Goal: Information Seeking & Learning: Check status

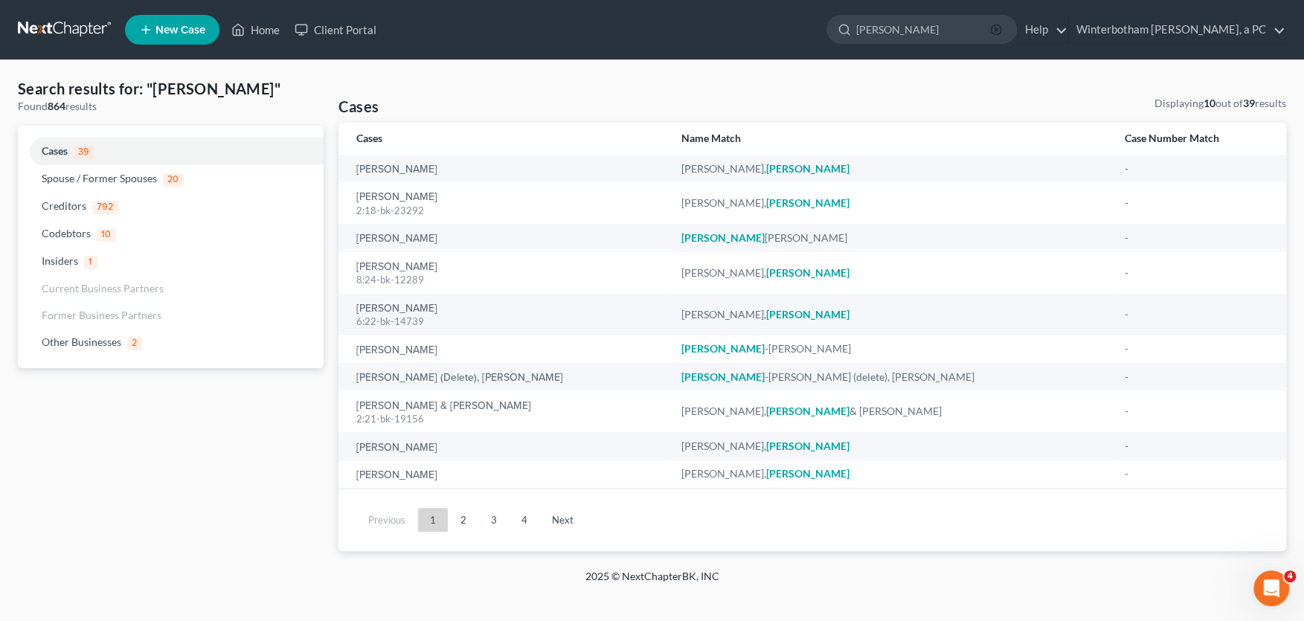
click at [998, 30] on line "button" at bounding box center [996, 29] width 3 height 3
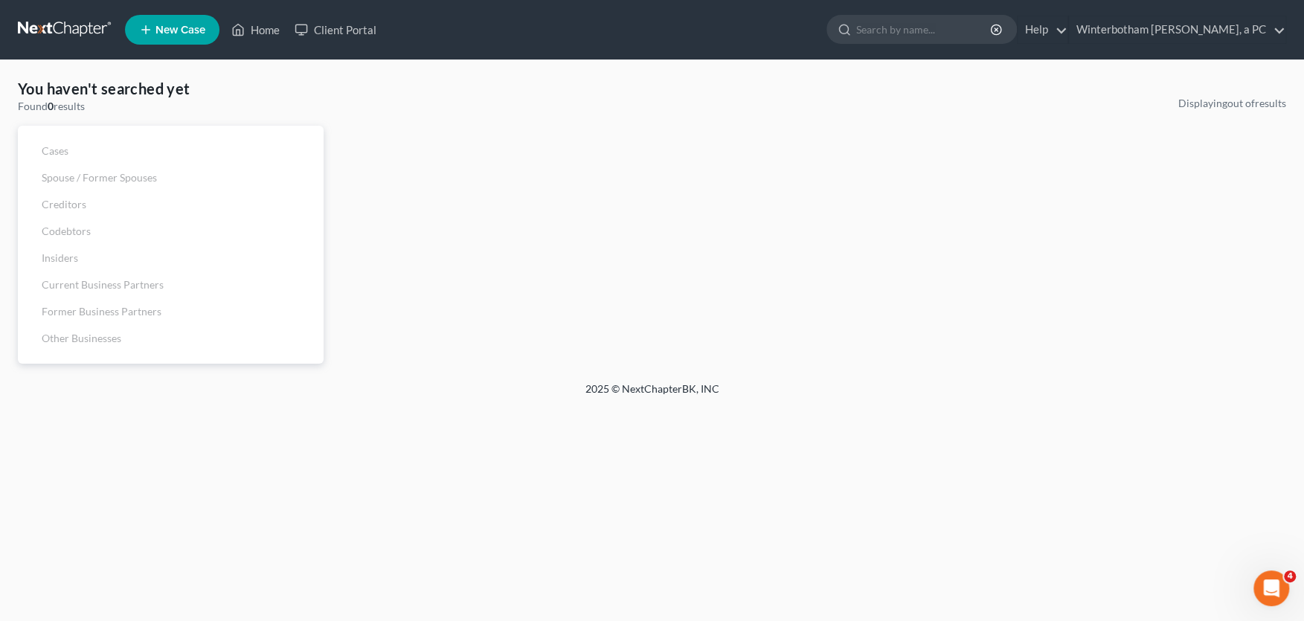
click at [906, 35] on input "search" at bounding box center [924, 30] width 136 height 28
type input "etienne"
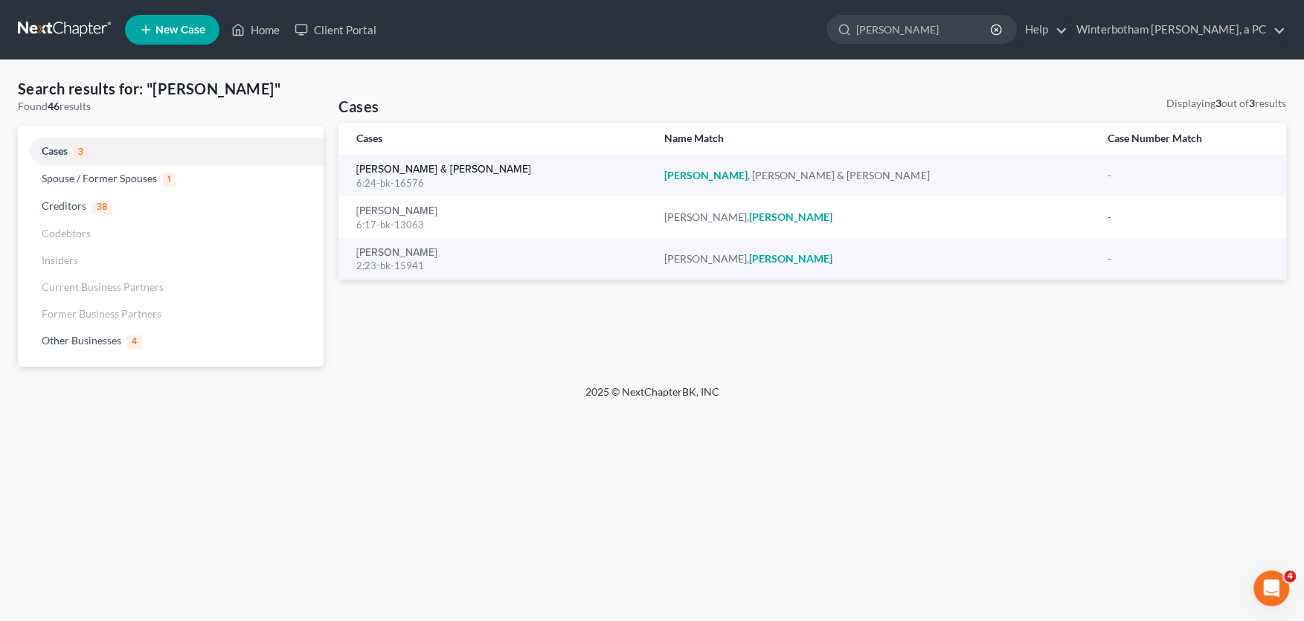
click at [406, 170] on link "Etienne, Shawn & Gail" at bounding box center [443, 169] width 175 height 10
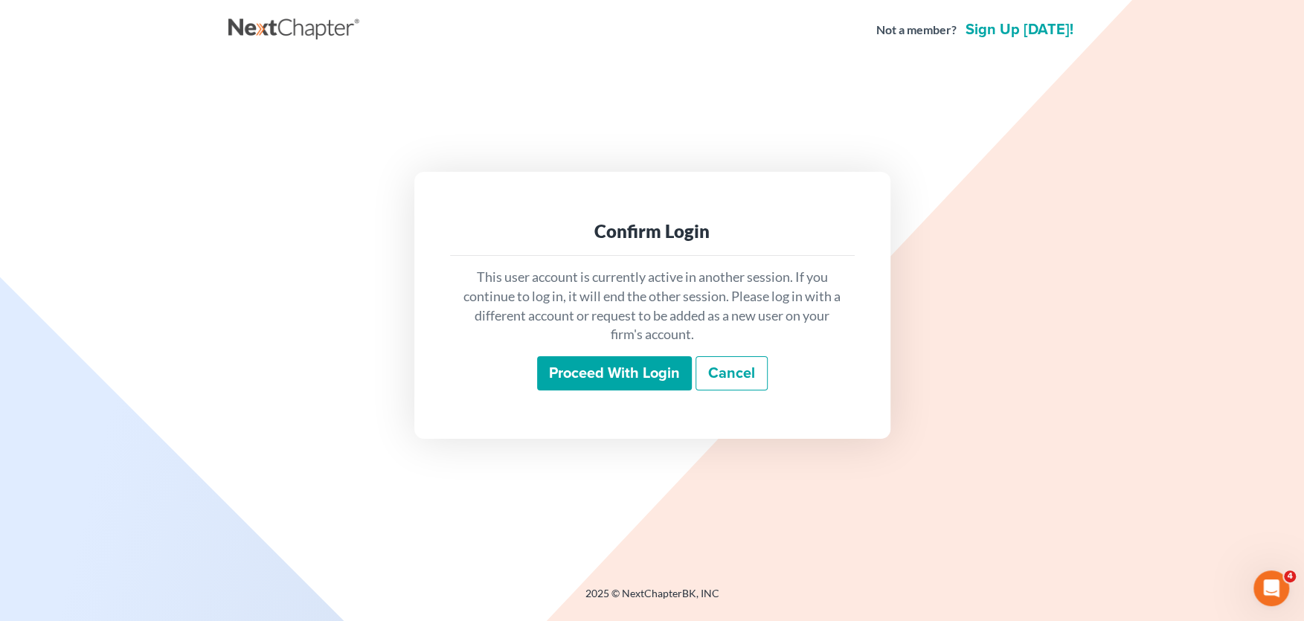
click at [611, 380] on input "Proceed with login" at bounding box center [614, 373] width 155 height 34
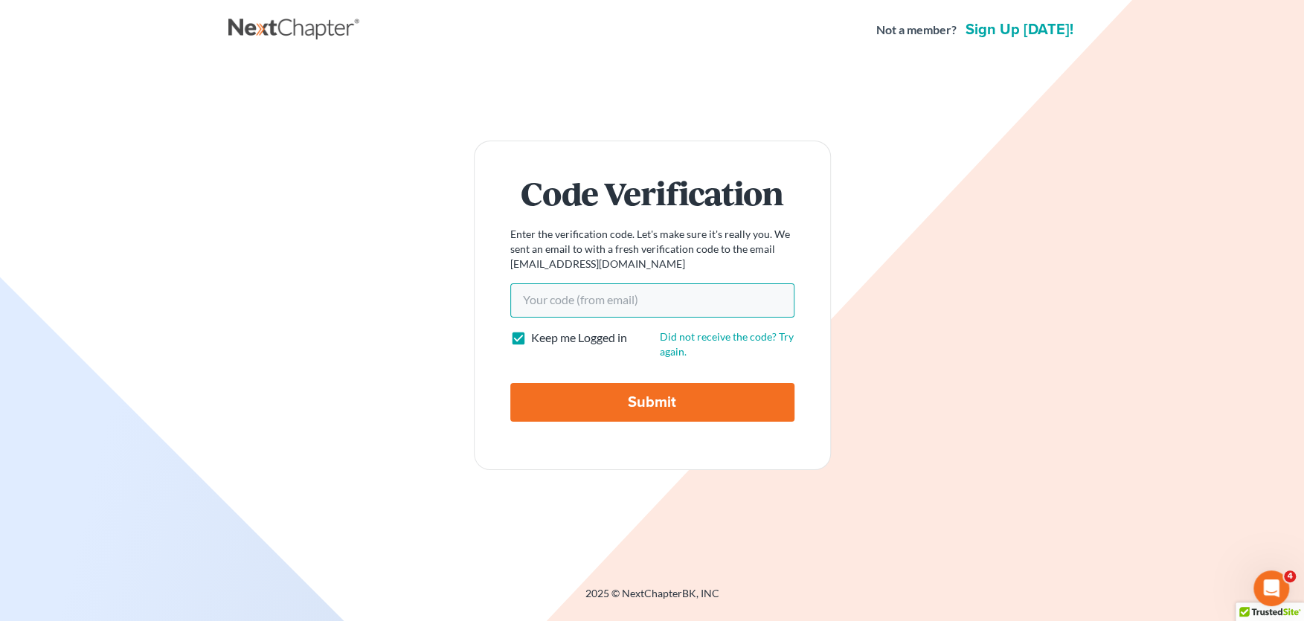
paste input "7b0495"
type input "7b0495"
click at [634, 406] on input "Submit" at bounding box center [652, 402] width 284 height 39
type input "Thinking..."
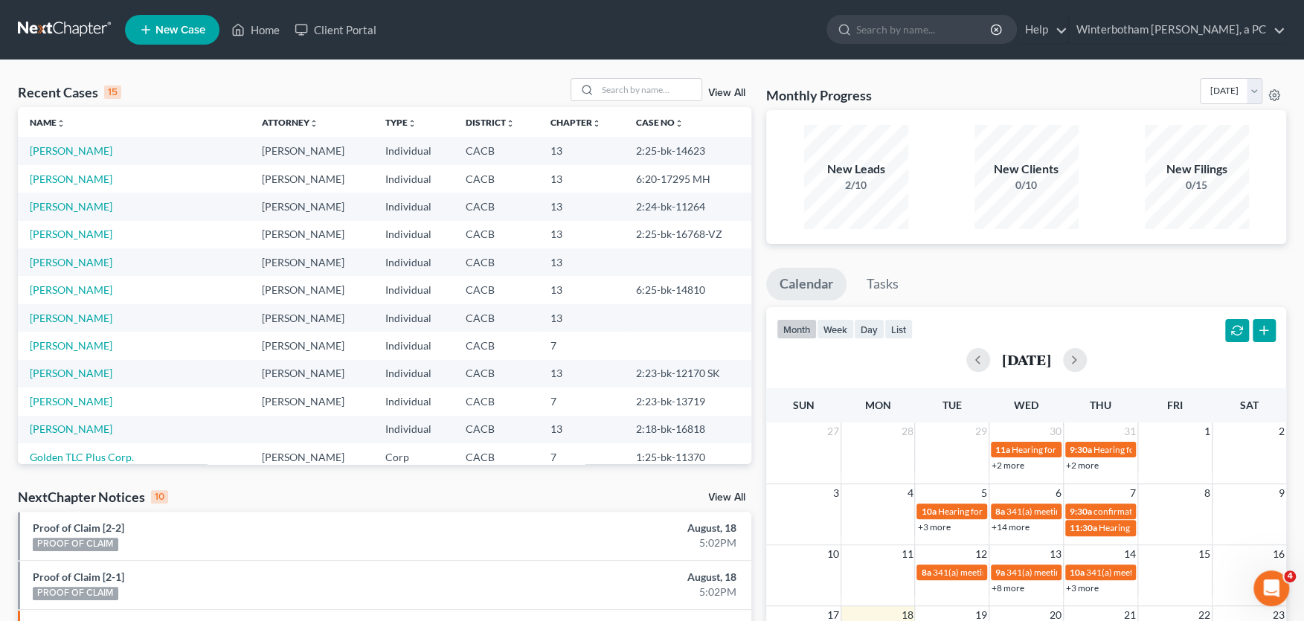
click at [897, 26] on input "search" at bounding box center [924, 30] width 136 height 28
type input "etienne"
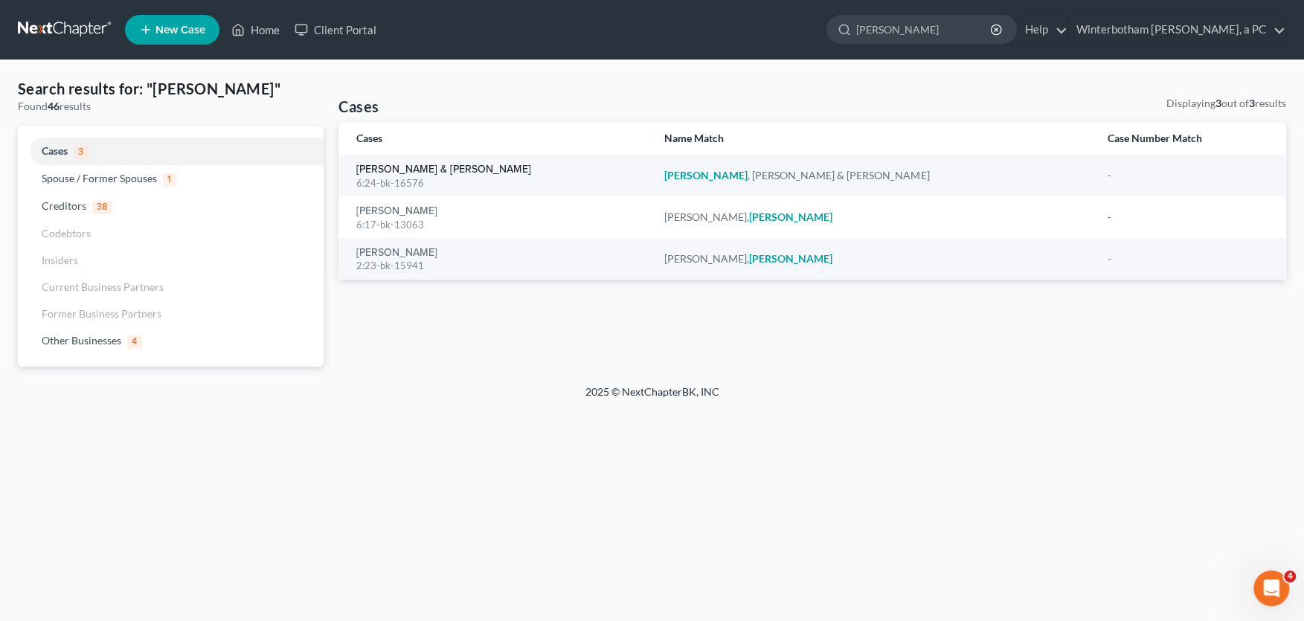
click at [400, 170] on link "Etienne, Shawn & Gail" at bounding box center [443, 169] width 175 height 10
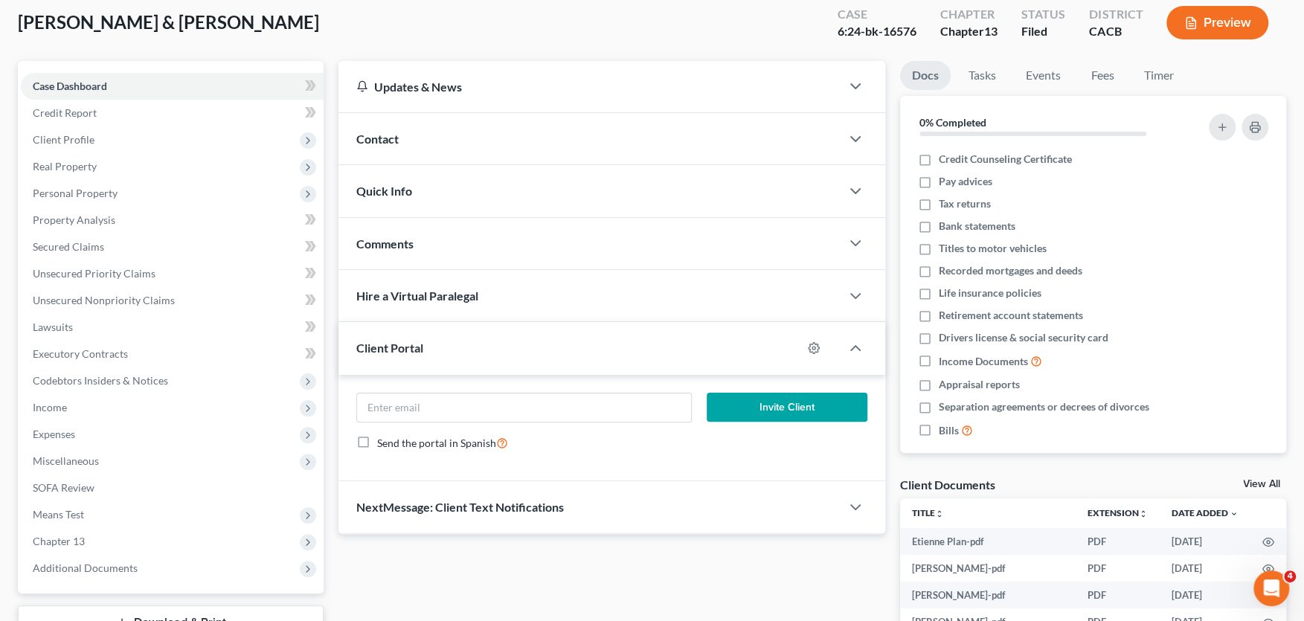
scroll to position [327, 0]
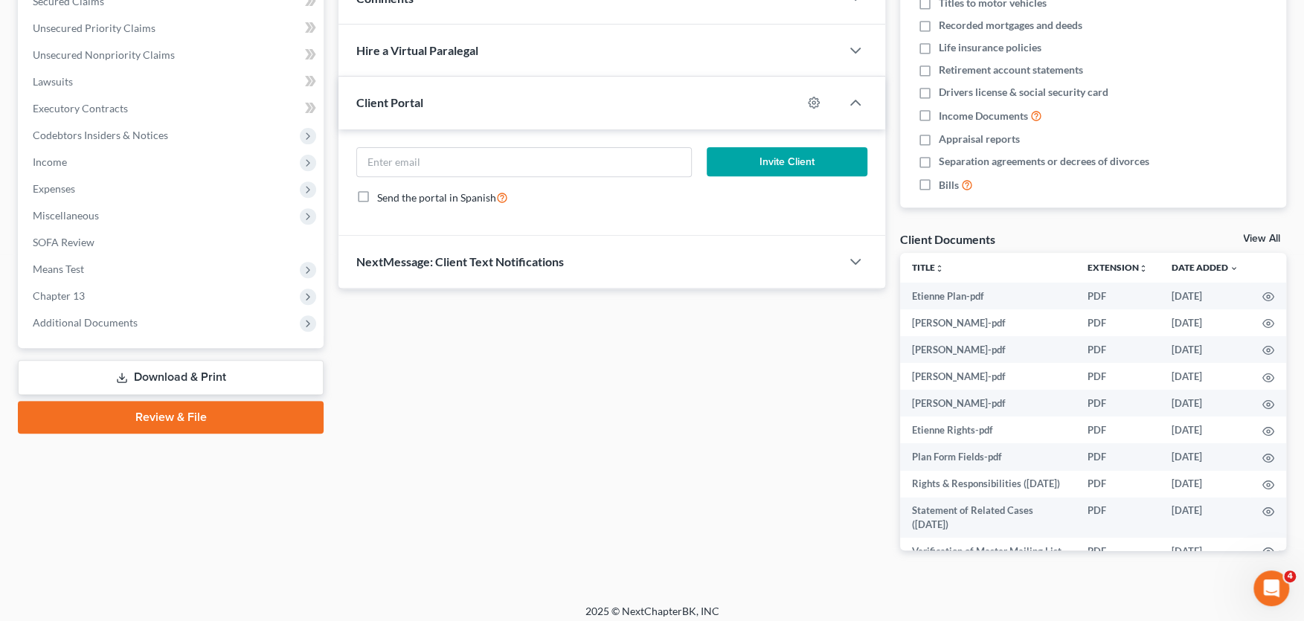
click at [120, 327] on span "Additional Documents" at bounding box center [85, 322] width 105 height 13
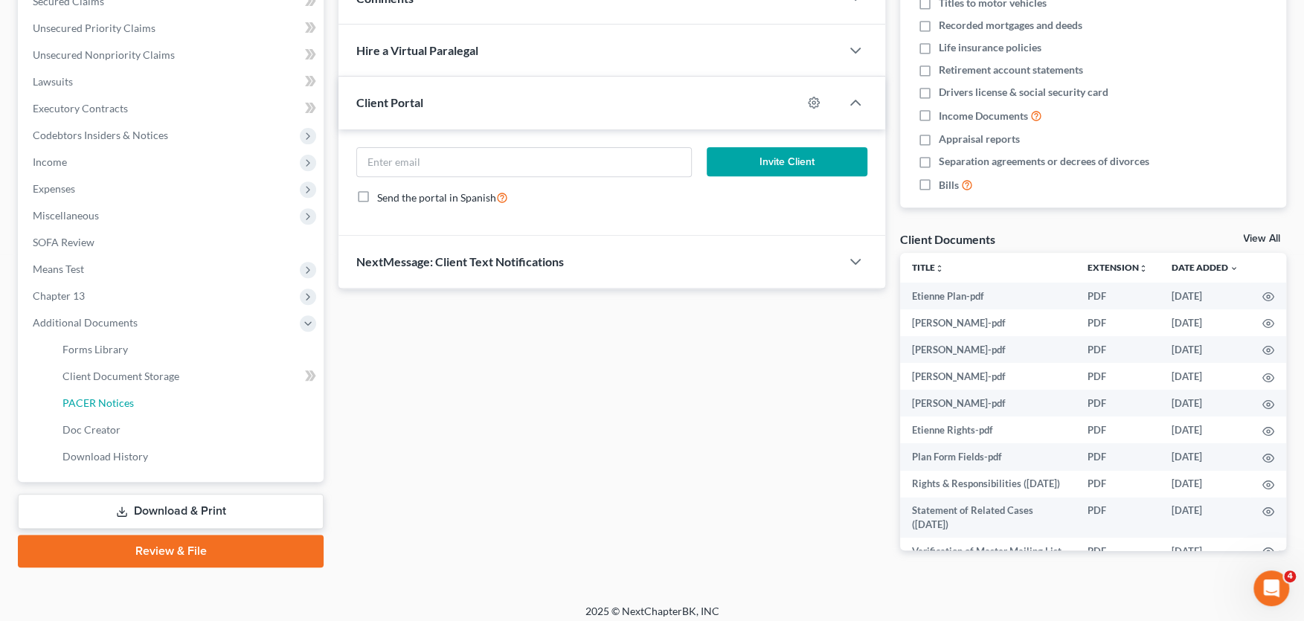
click at [107, 403] on span "PACER Notices" at bounding box center [98, 403] width 71 height 13
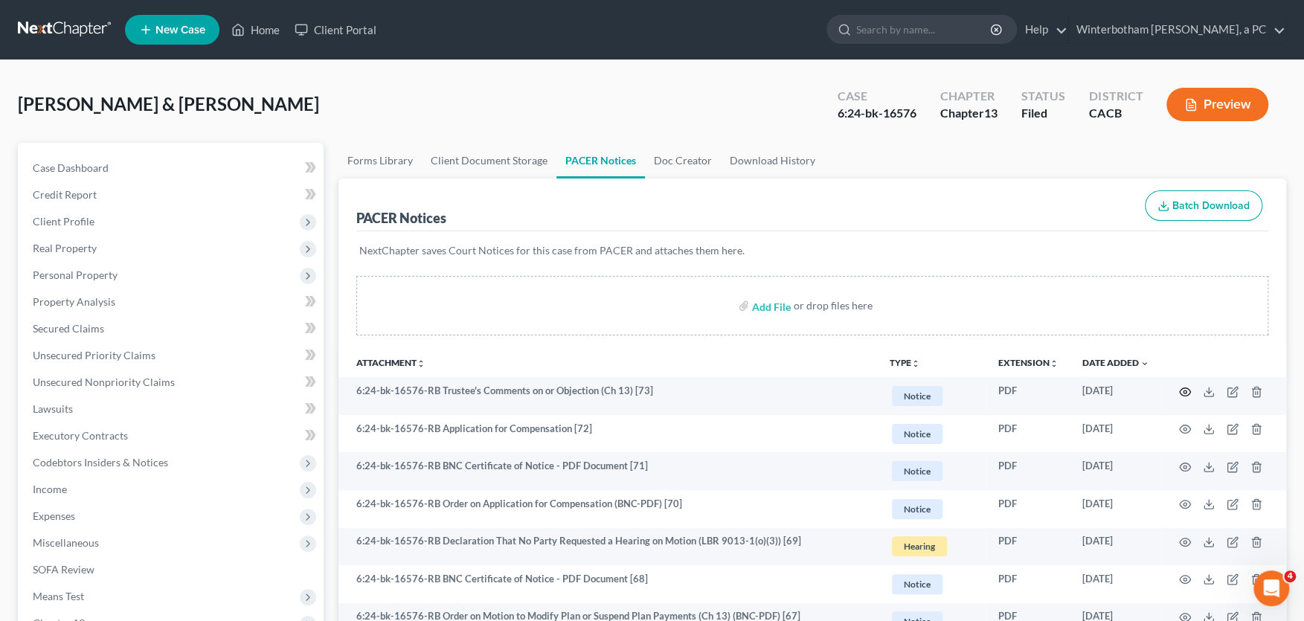
click at [1182, 389] on icon "button" at bounding box center [1185, 392] width 12 height 12
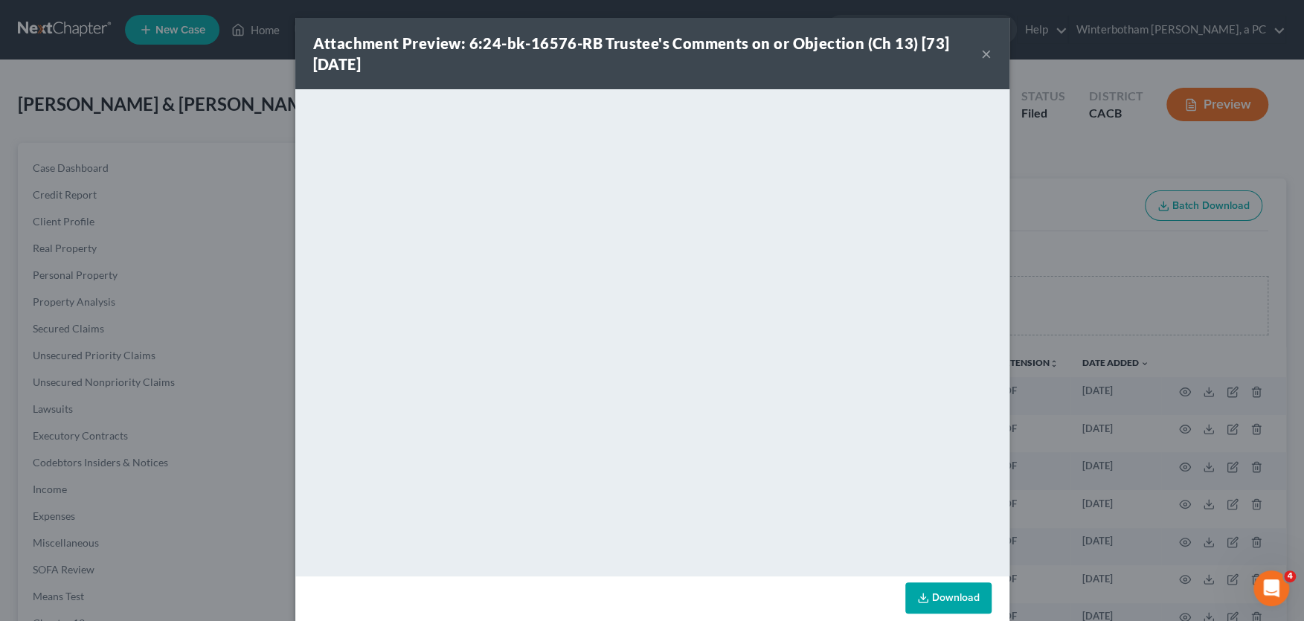
click at [987, 51] on button "×" at bounding box center [986, 54] width 10 height 18
